Goal: Information Seeking & Learning: Learn about a topic

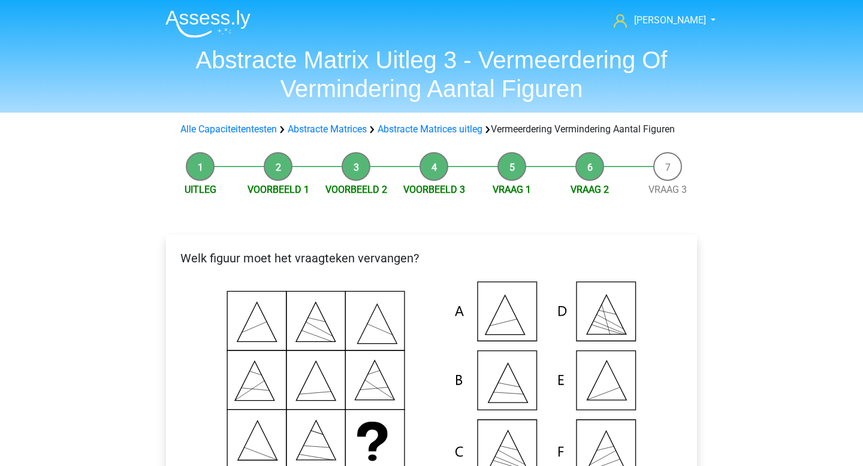
scroll to position [234, 0]
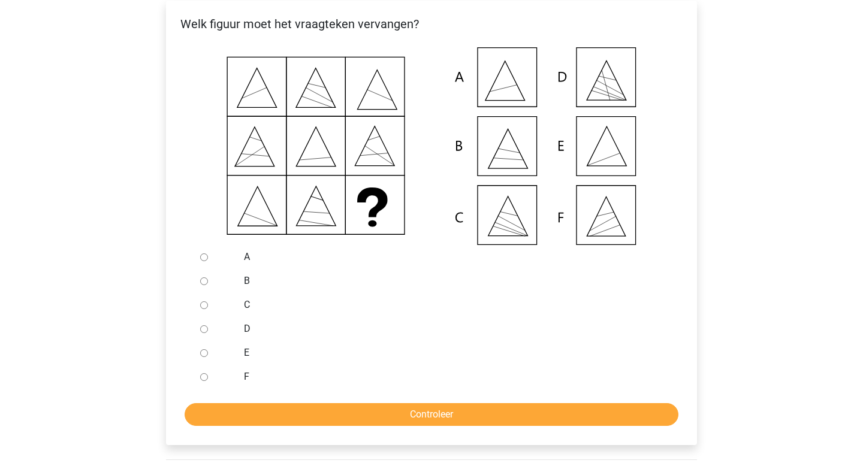
click at [599, 193] on icon at bounding box center [431, 146] width 493 height 198
click at [203, 361] on div at bounding box center [215, 353] width 40 height 24
click at [203, 357] on input "E" at bounding box center [204, 353] width 8 height 8
radio input "true"
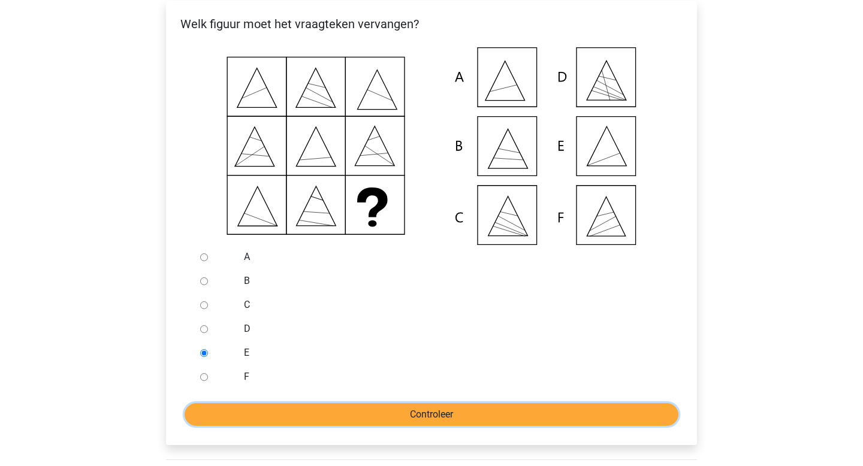
click at [366, 426] on input "Controleer" at bounding box center [432, 414] width 494 height 23
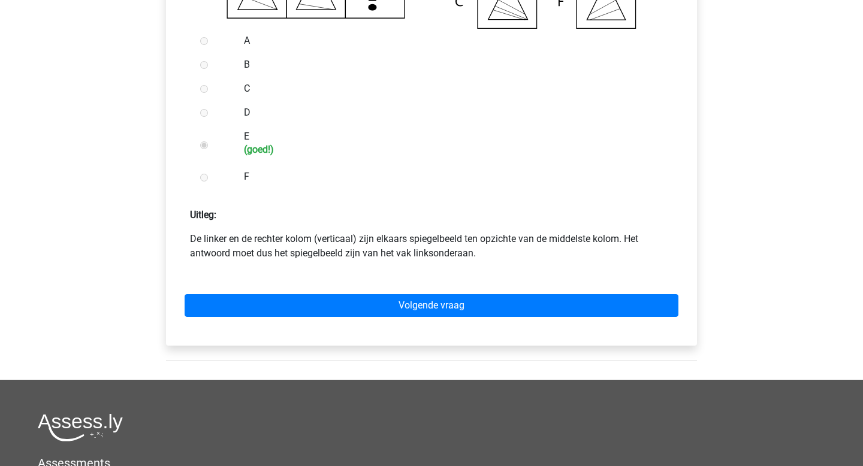
scroll to position [473, 0]
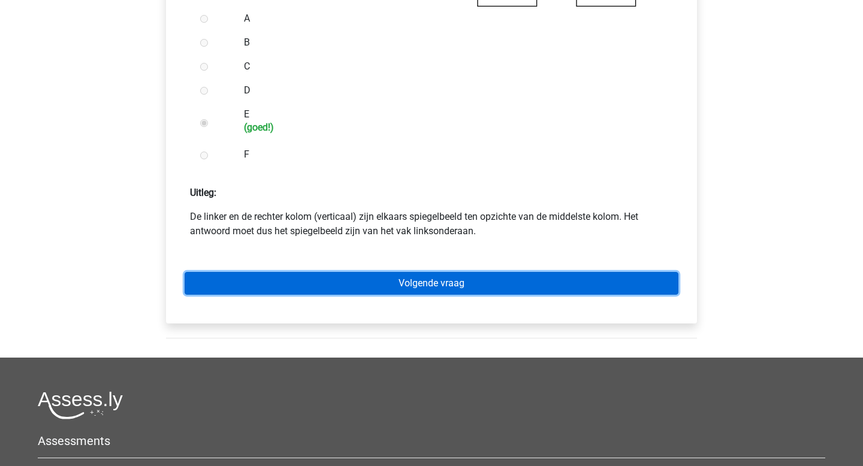
click at [505, 295] on link "Volgende vraag" at bounding box center [432, 283] width 494 height 23
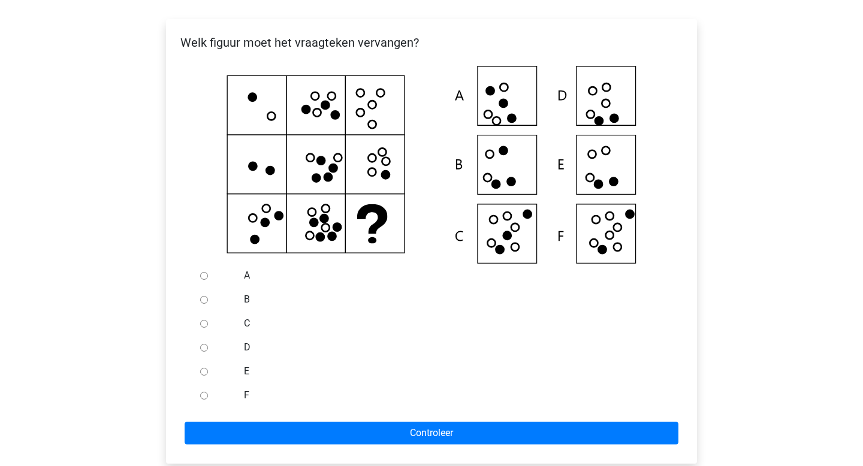
scroll to position [218, 0]
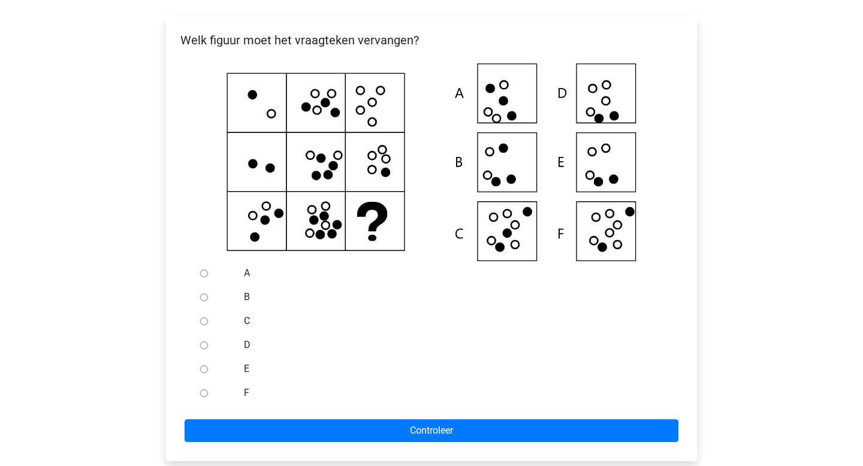
click at [600, 247] on icon at bounding box center [431, 163] width 493 height 198
click at [202, 397] on input "F" at bounding box center [204, 394] width 8 height 8
radio input "true"
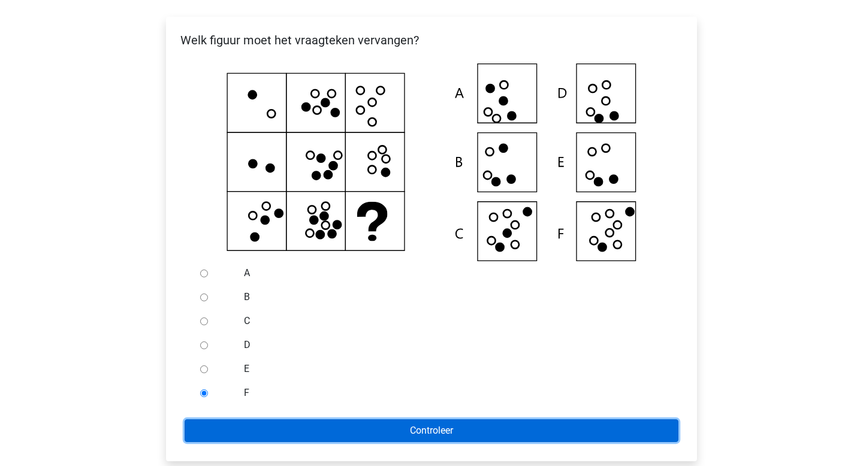
click at [232, 442] on input "Controleer" at bounding box center [432, 431] width 494 height 23
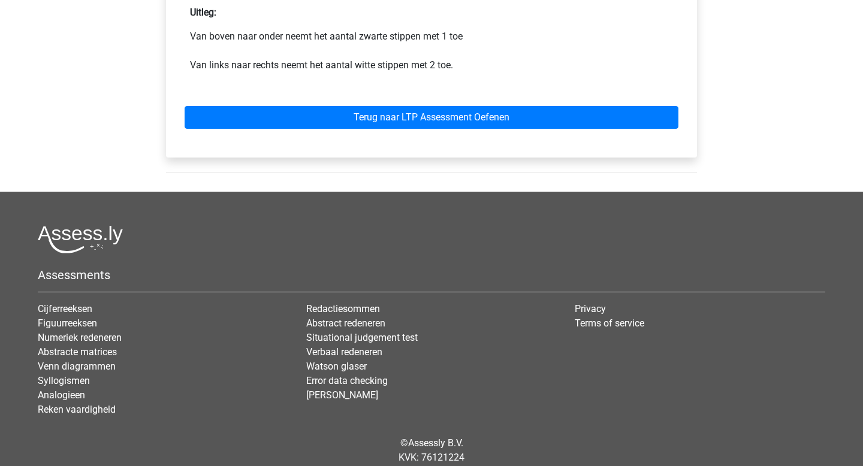
scroll to position [559, 0]
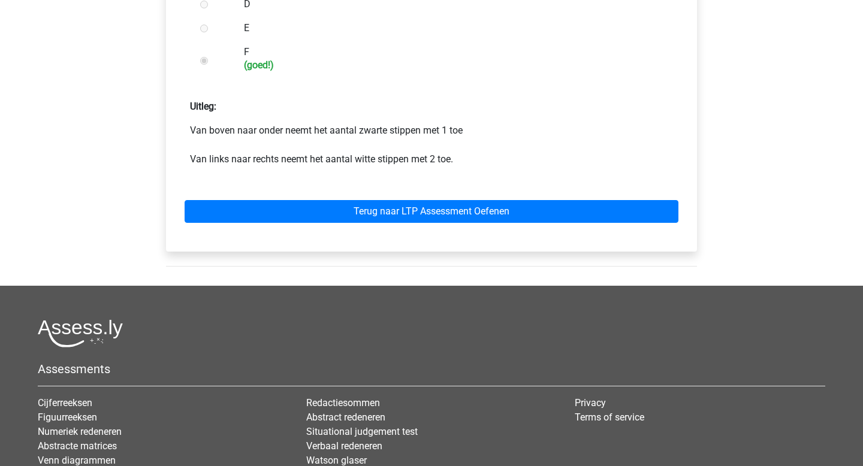
click at [420, 242] on div "Terug naar LTP Assessment Oefenen" at bounding box center [432, 209] width 512 height 66
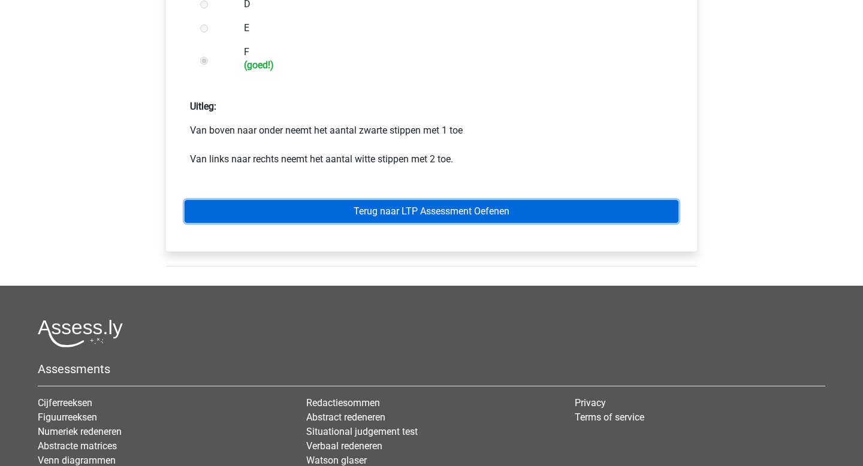
click at [446, 221] on link "Terug naar LTP Assessment Oefenen" at bounding box center [432, 211] width 494 height 23
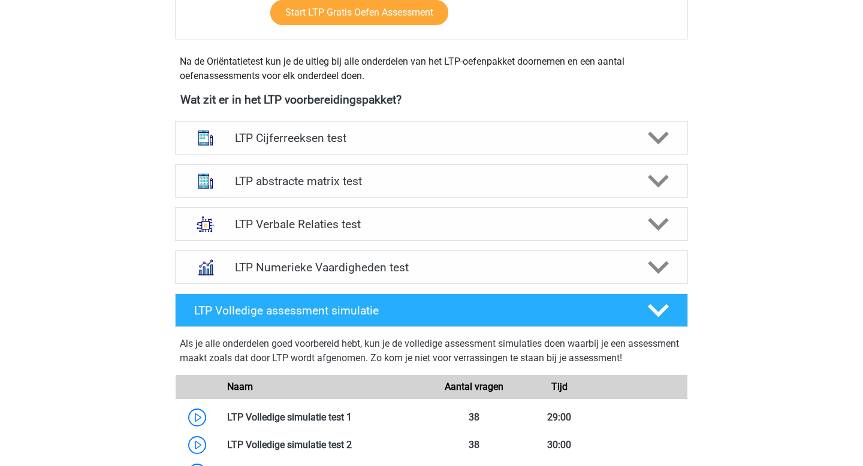
scroll to position [418, 0]
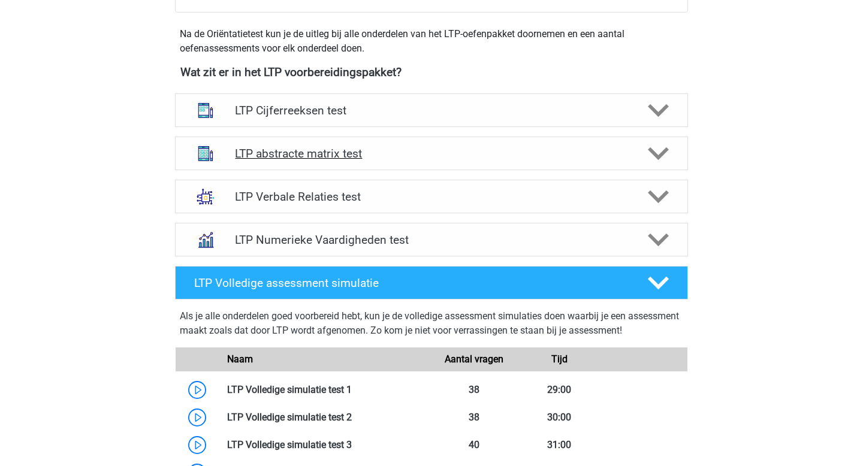
click at [463, 147] on h4 "LTP abstracte matrix test" at bounding box center [431, 154] width 393 height 14
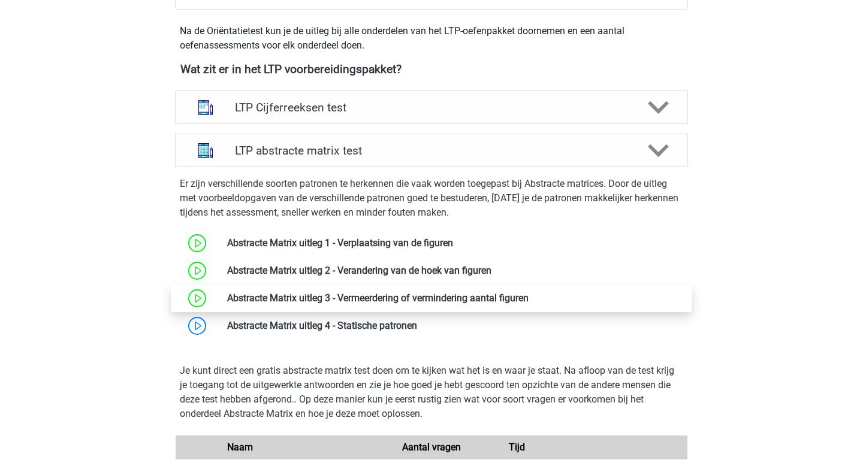
scroll to position [520, 0]
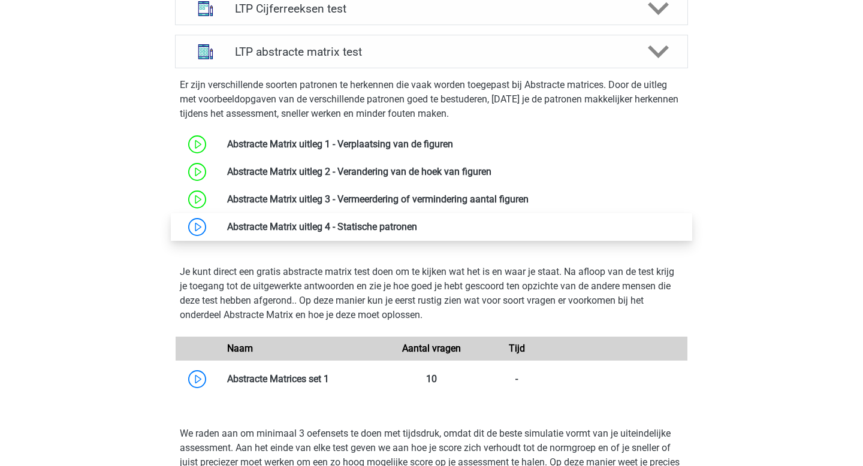
click at [417, 221] on link at bounding box center [417, 226] width 0 height 11
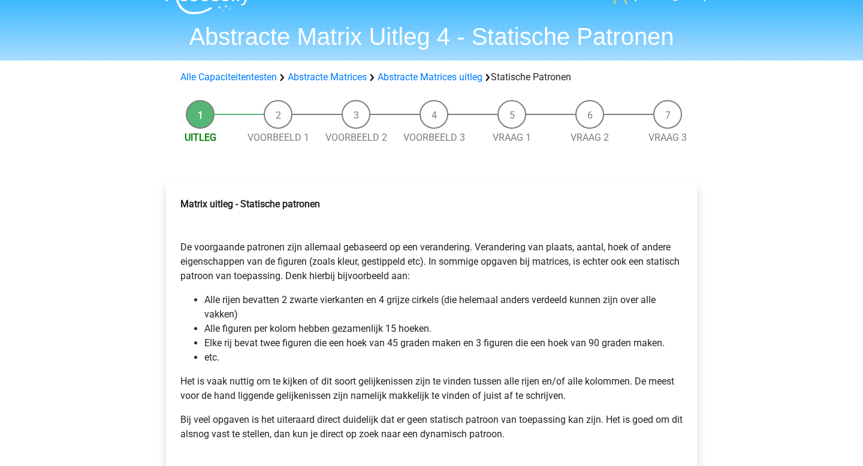
scroll to position [117, 0]
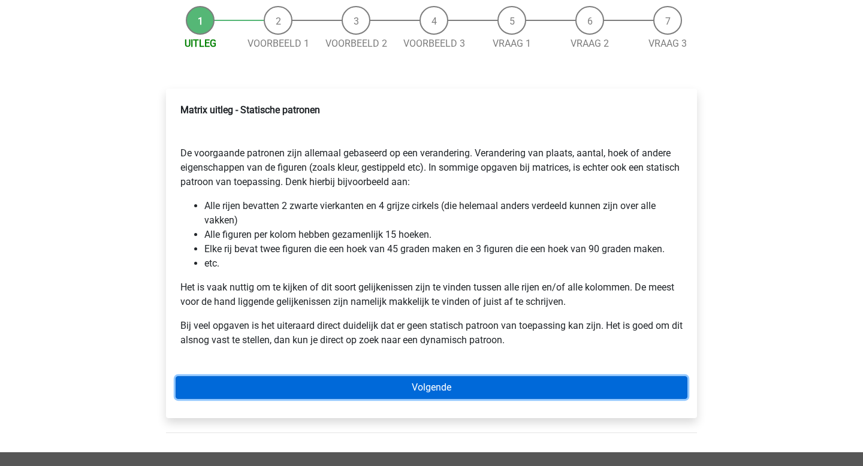
click at [339, 393] on link "Volgende" at bounding box center [432, 387] width 512 height 23
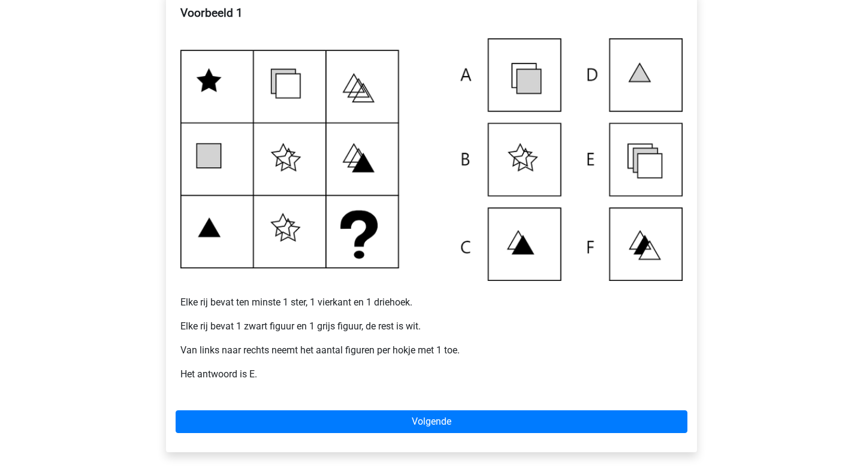
scroll to position [219, 0]
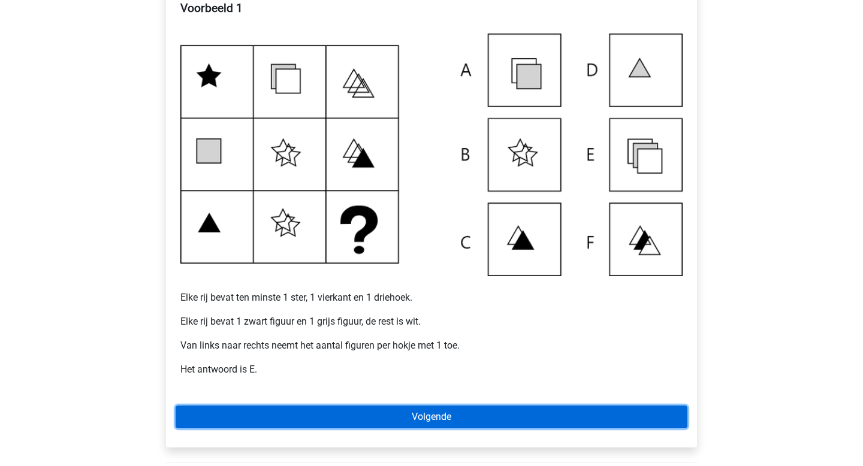
click at [342, 414] on link "Volgende" at bounding box center [432, 417] width 512 height 23
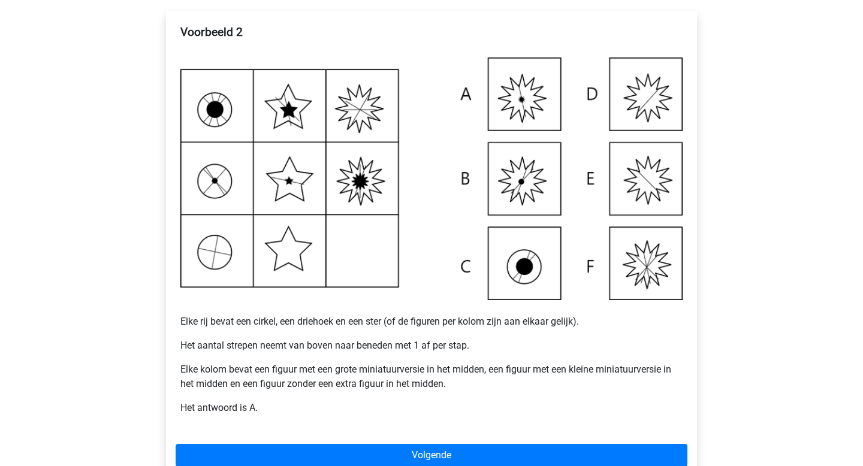
scroll to position [194, 0]
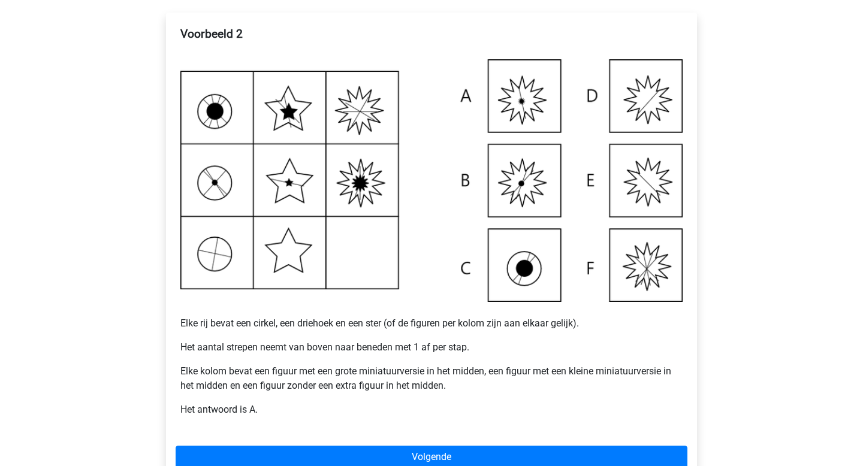
click at [666, 183] on img at bounding box center [431, 180] width 502 height 242
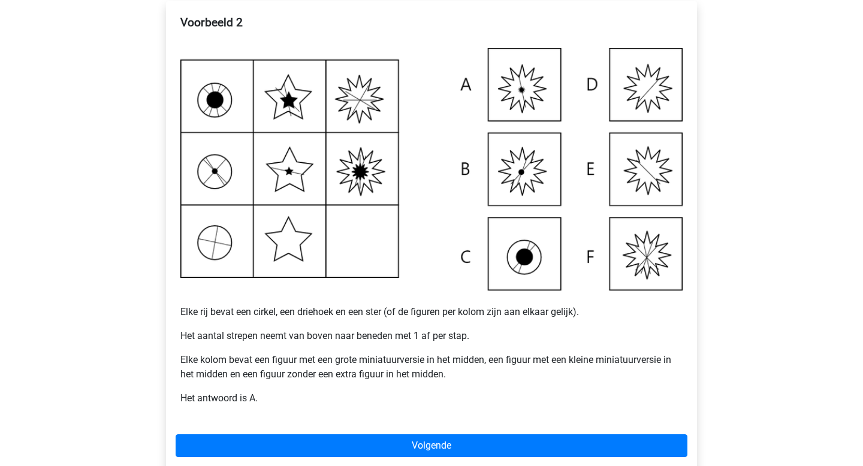
scroll to position [224, 0]
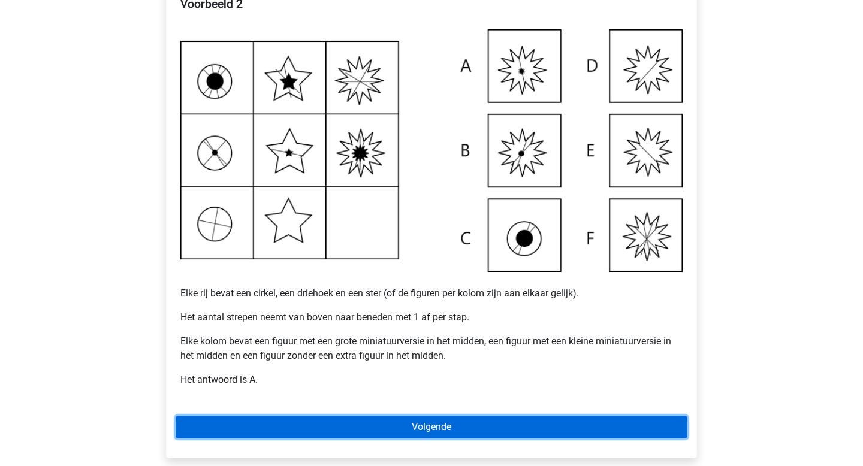
click at [430, 427] on link "Volgende" at bounding box center [432, 427] width 512 height 23
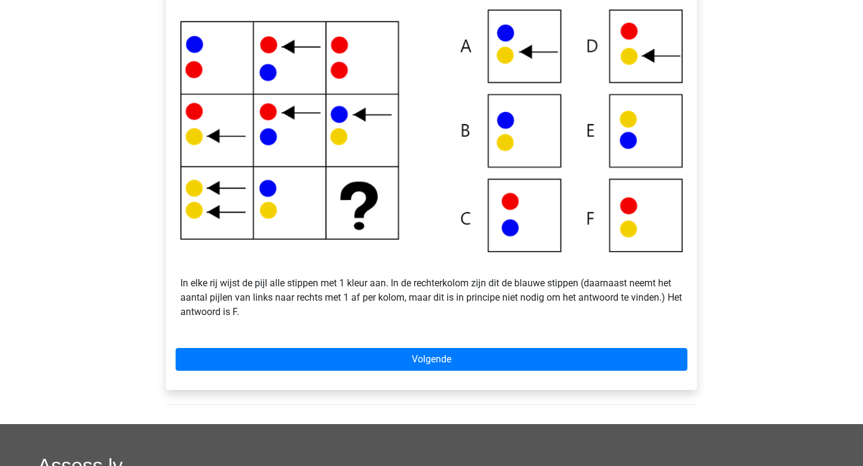
scroll to position [241, 0]
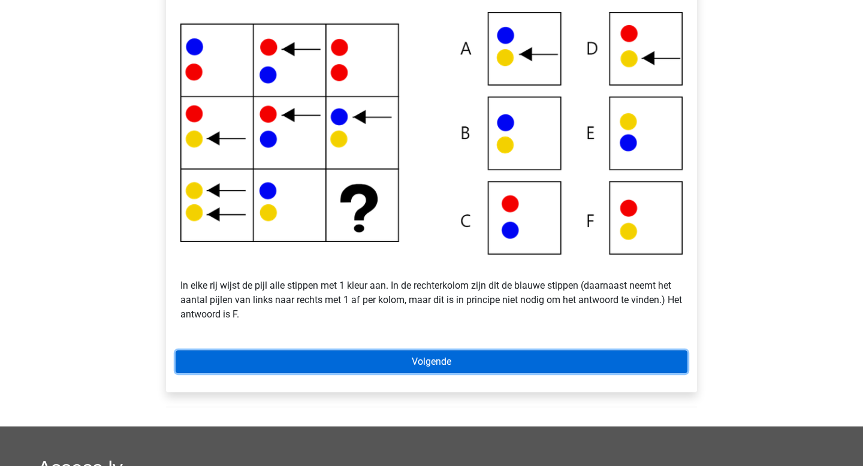
click at [327, 364] on link "Volgende" at bounding box center [432, 362] width 512 height 23
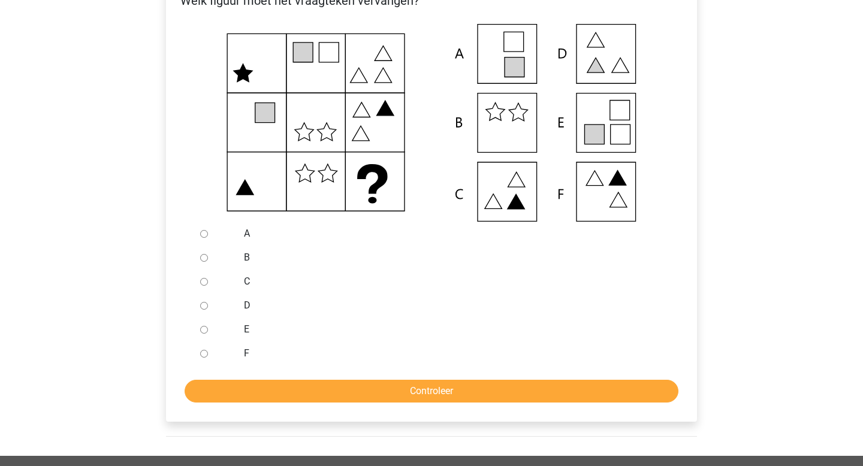
scroll to position [228, 0]
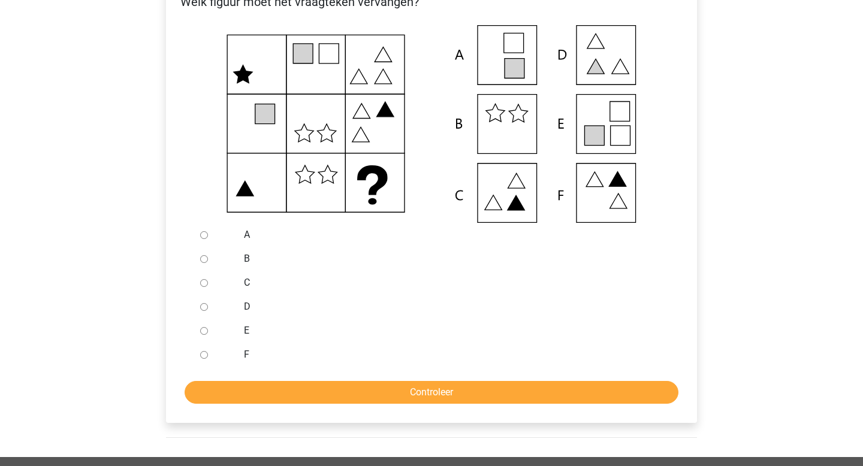
click at [204, 340] on div at bounding box center [215, 331] width 40 height 24
click at [198, 324] on div at bounding box center [215, 331] width 40 height 24
click at [202, 330] on input "E" at bounding box center [204, 331] width 8 height 8
radio input "true"
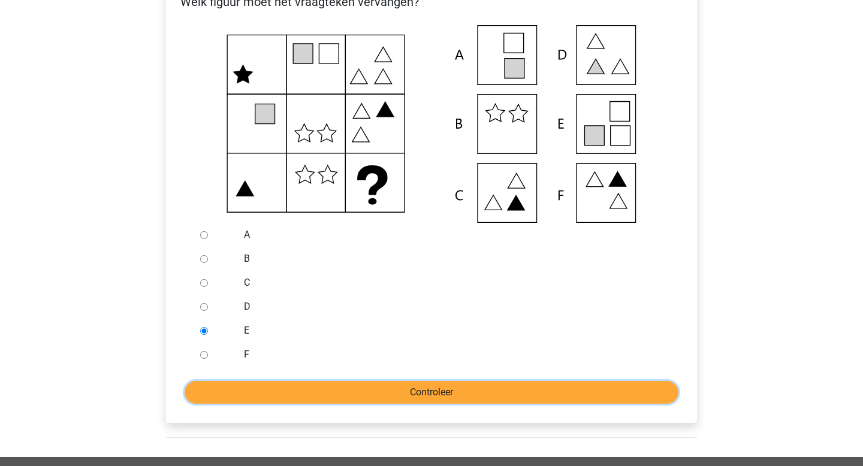
click at [270, 388] on input "Controleer" at bounding box center [432, 392] width 494 height 23
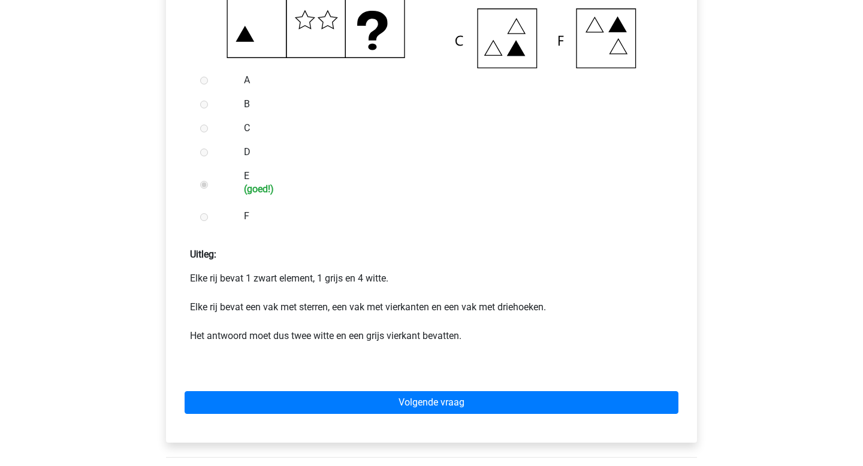
scroll to position [435, 0]
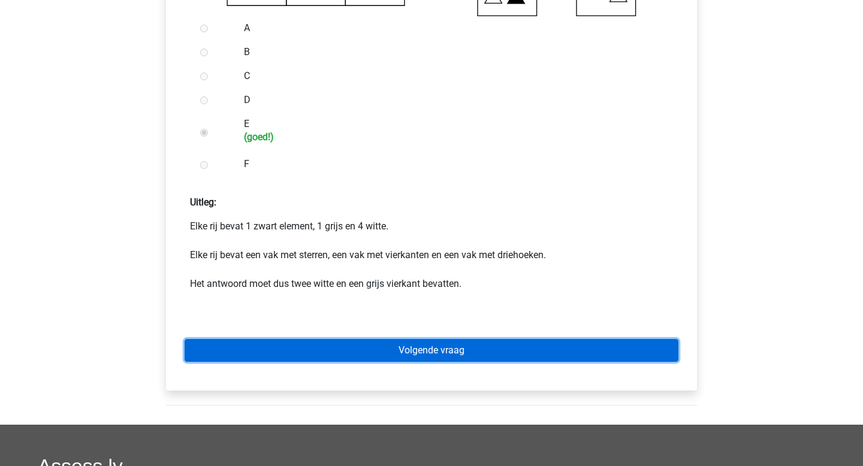
click at [390, 360] on link "Volgende vraag" at bounding box center [432, 350] width 494 height 23
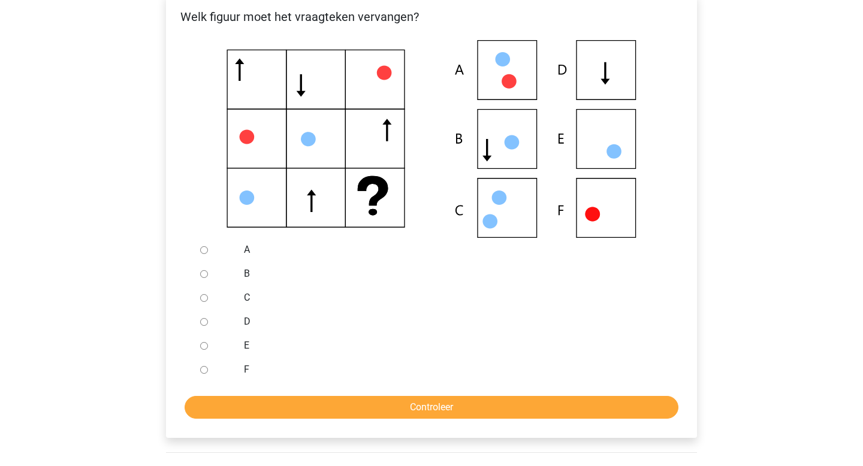
scroll to position [219, 0]
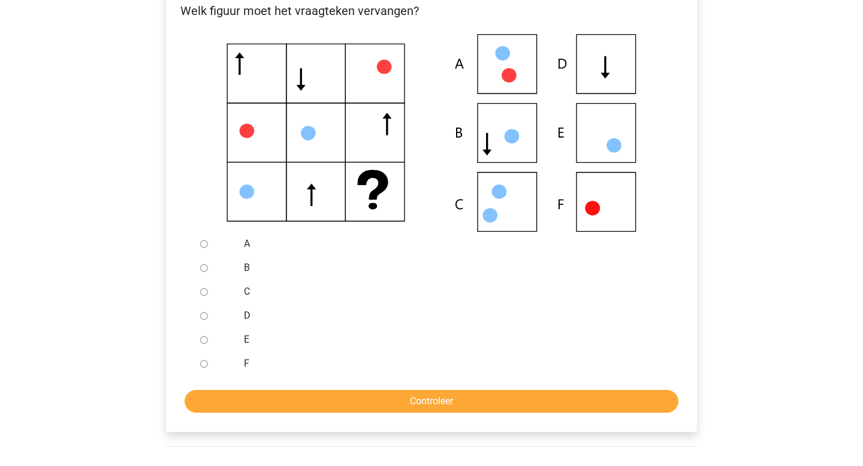
click at [201, 362] on input "F" at bounding box center [204, 364] width 8 height 8
radio input "true"
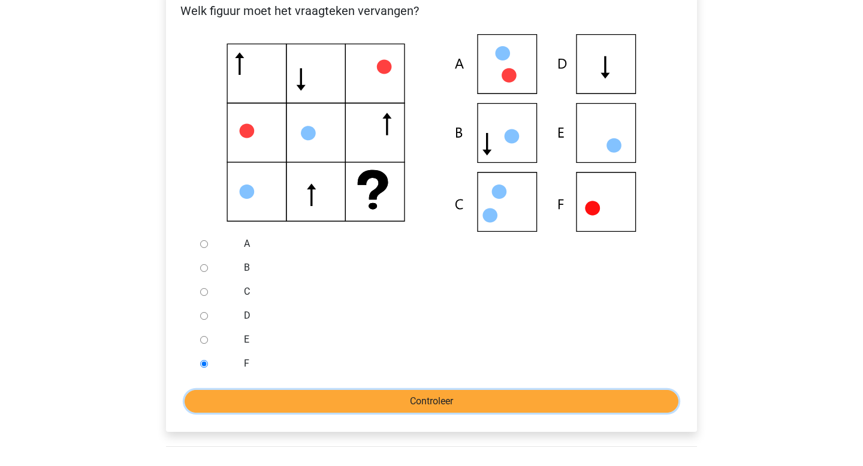
click at [270, 396] on input "Controleer" at bounding box center [432, 401] width 494 height 23
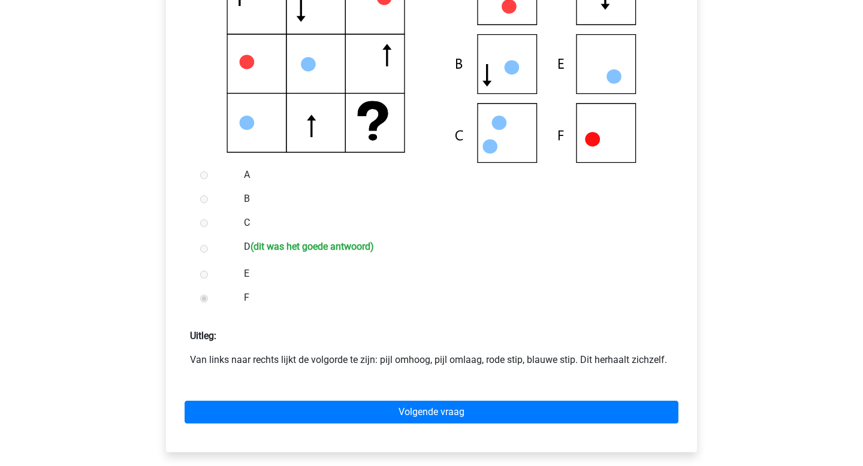
scroll to position [369, 0]
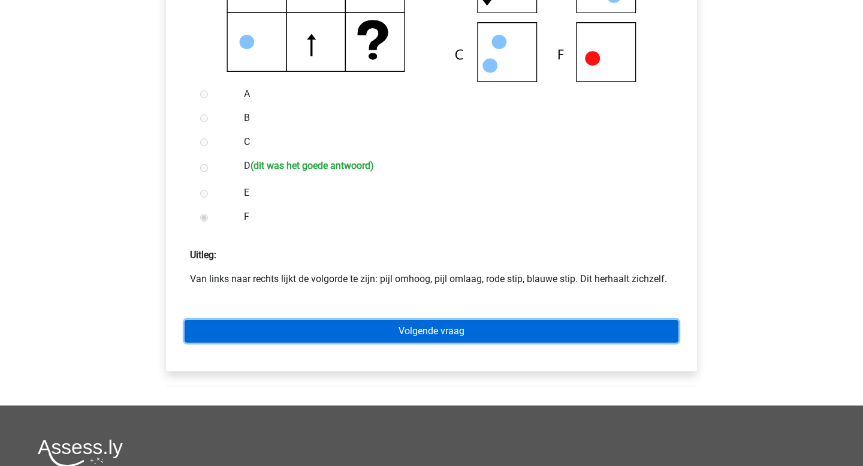
click at [377, 340] on link "Volgende vraag" at bounding box center [432, 331] width 494 height 23
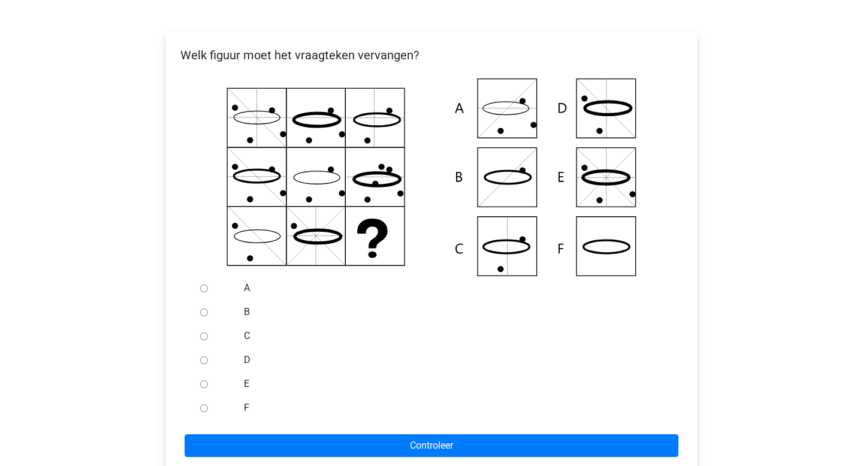
scroll to position [173, 0]
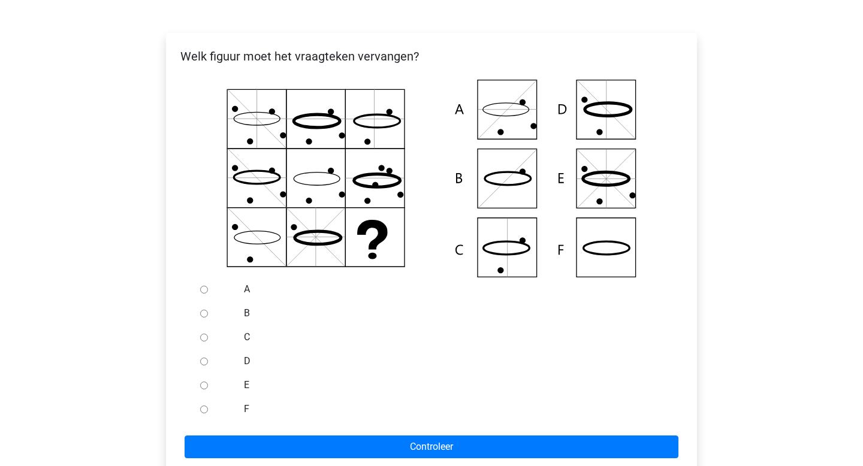
click at [203, 391] on div at bounding box center [215, 385] width 40 height 24
click at [212, 311] on div at bounding box center [215, 314] width 40 height 24
click at [206, 313] on input "B" at bounding box center [204, 314] width 8 height 8
radio input "true"
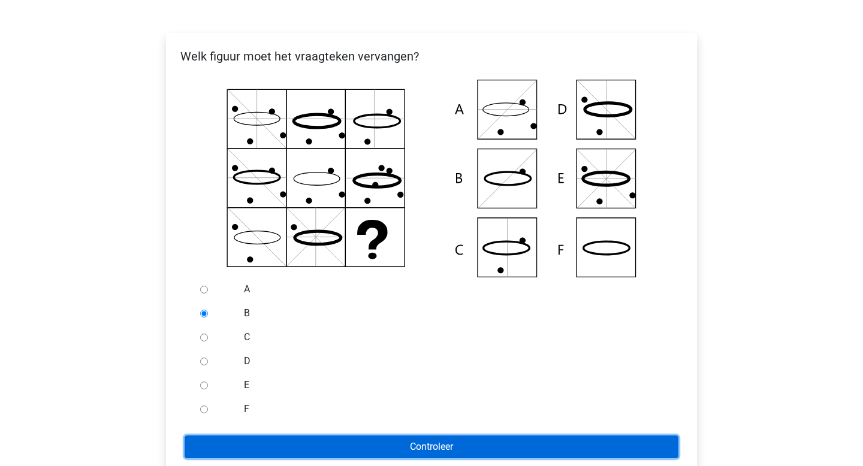
click at [347, 447] on input "Controleer" at bounding box center [432, 447] width 494 height 23
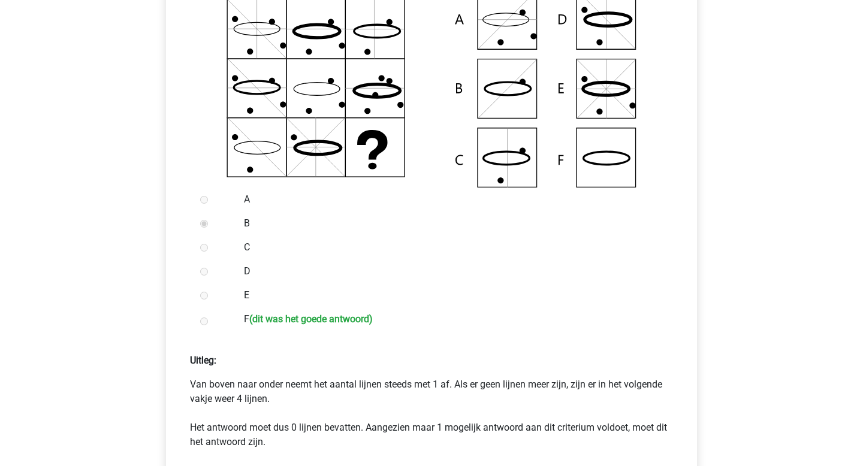
scroll to position [260, 0]
